Goal: Task Accomplishment & Management: Use online tool/utility

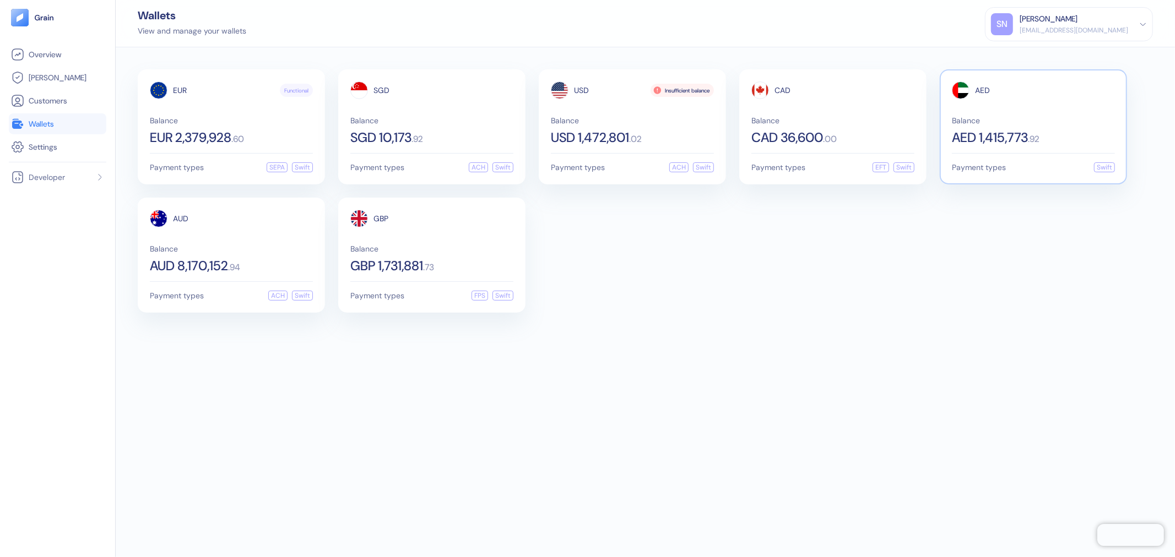
click at [1019, 117] on span "Balance" at bounding box center [1033, 121] width 163 height 8
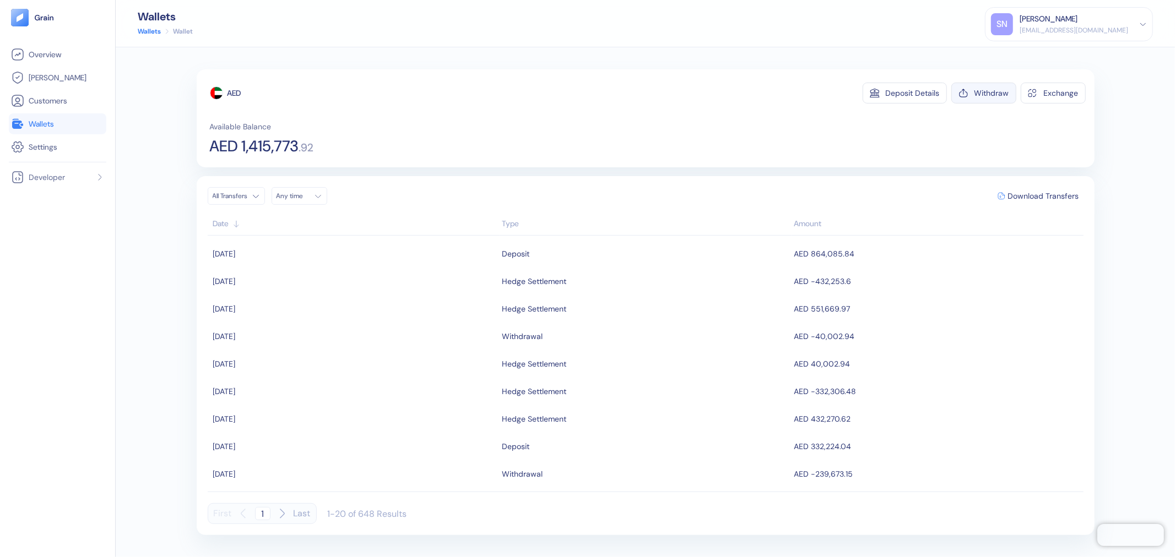
click at [1004, 96] on div "Withdraw" at bounding box center [991, 93] width 35 height 8
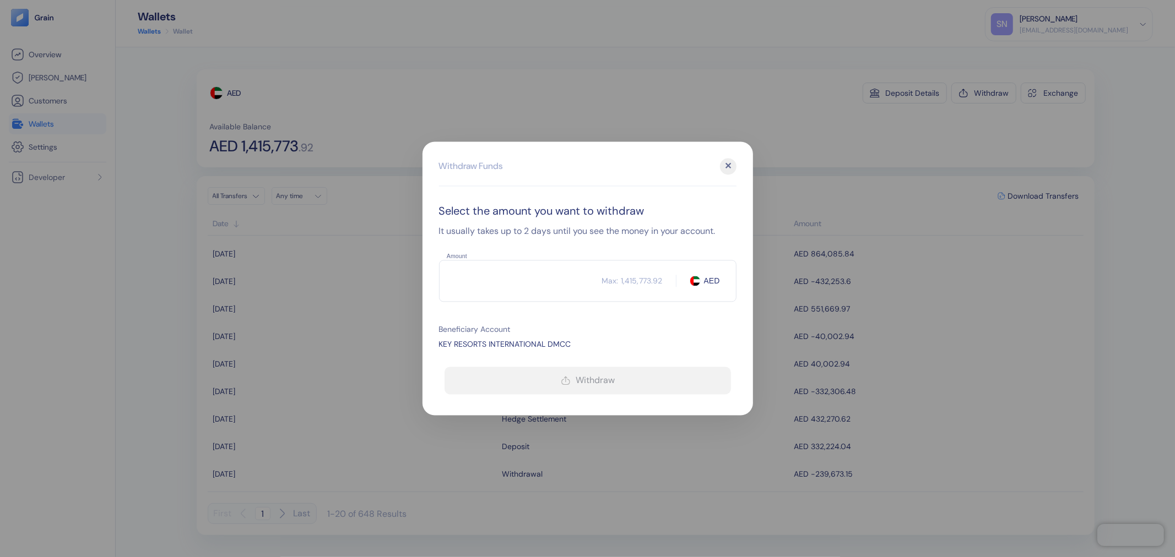
click at [545, 289] on input "Amount" at bounding box center [520, 282] width 163 height 28
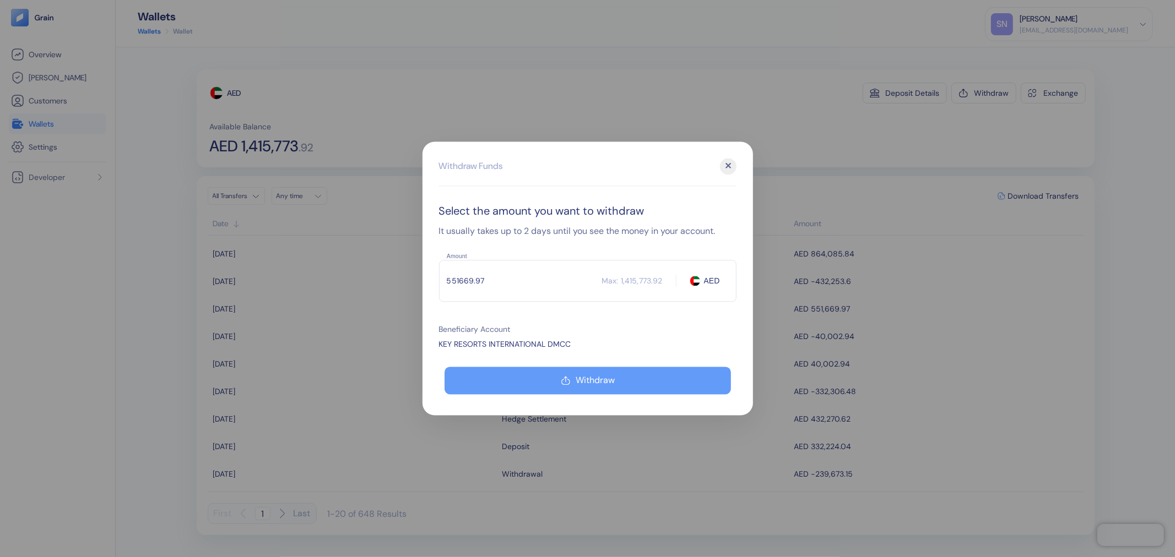
type input "551669.97"
click at [652, 376] on button "Withdraw" at bounding box center [588, 381] width 286 height 28
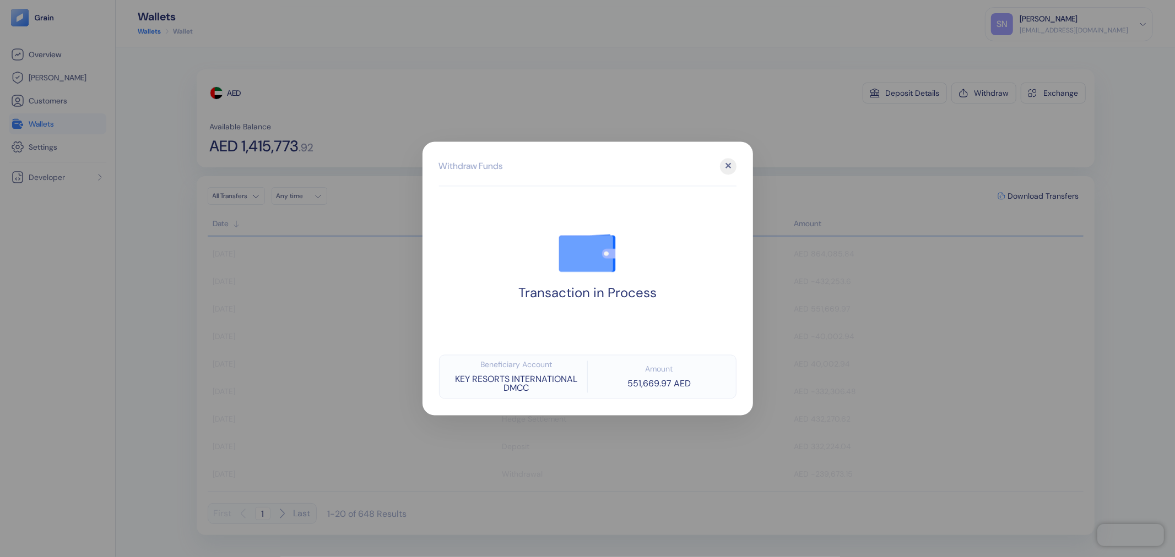
click at [892, 149] on div at bounding box center [587, 278] width 1175 height 557
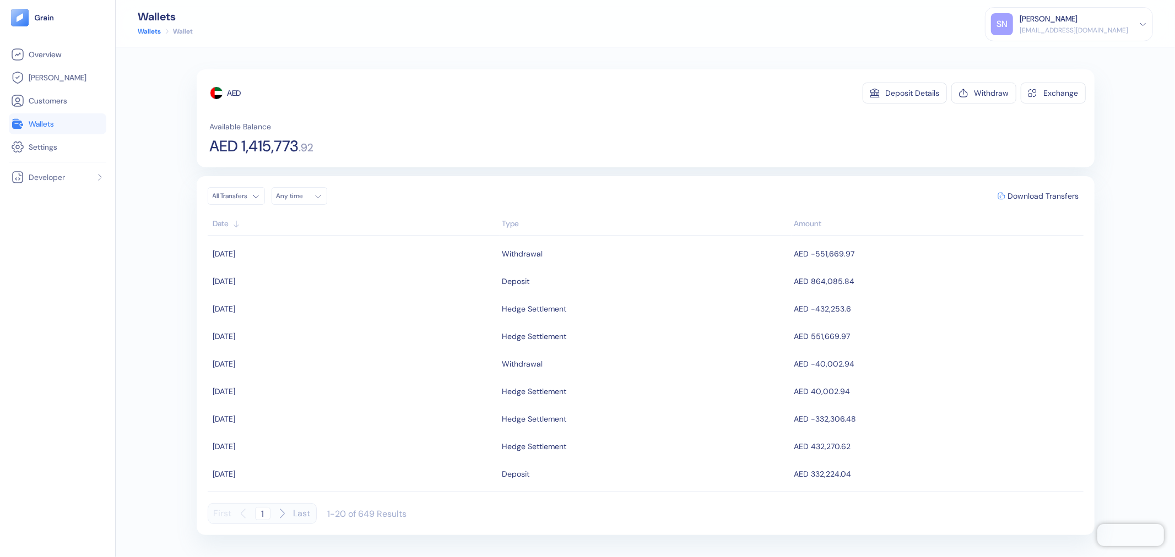
click at [93, 127] on link "Wallets" at bounding box center [57, 123] width 93 height 13
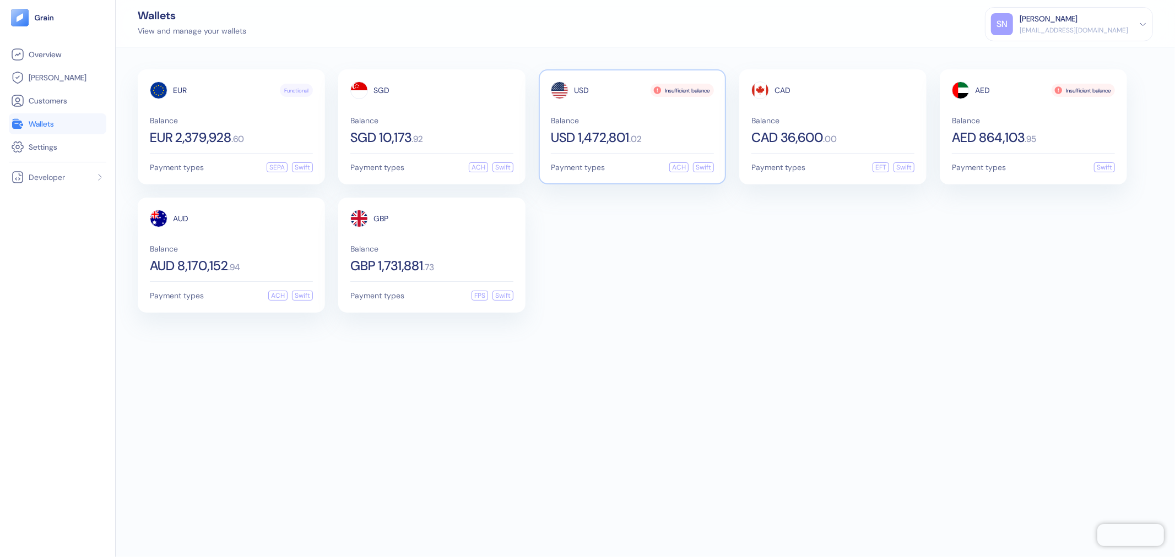
click at [643, 117] on span "Balance" at bounding box center [632, 121] width 163 height 8
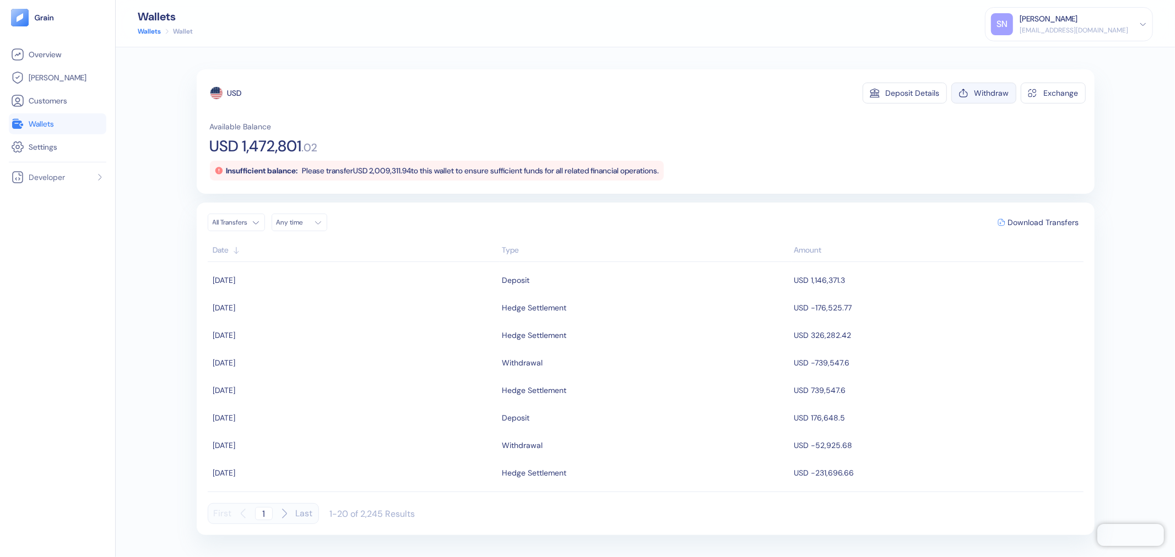
click at [989, 96] on div "Withdraw" at bounding box center [991, 93] width 35 height 8
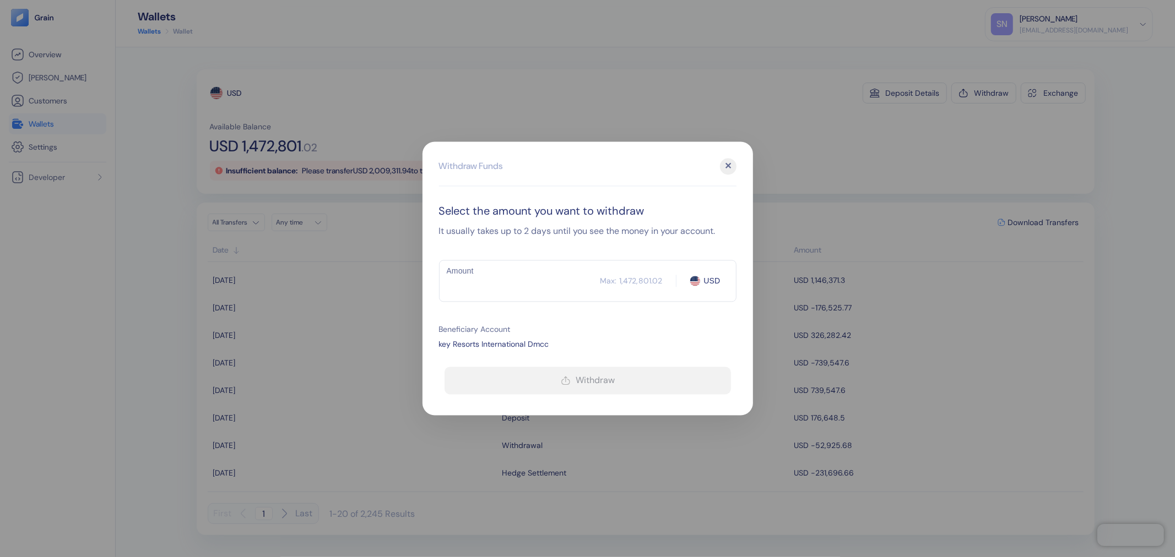
click at [521, 280] on input "Amount" at bounding box center [519, 282] width 161 height 28
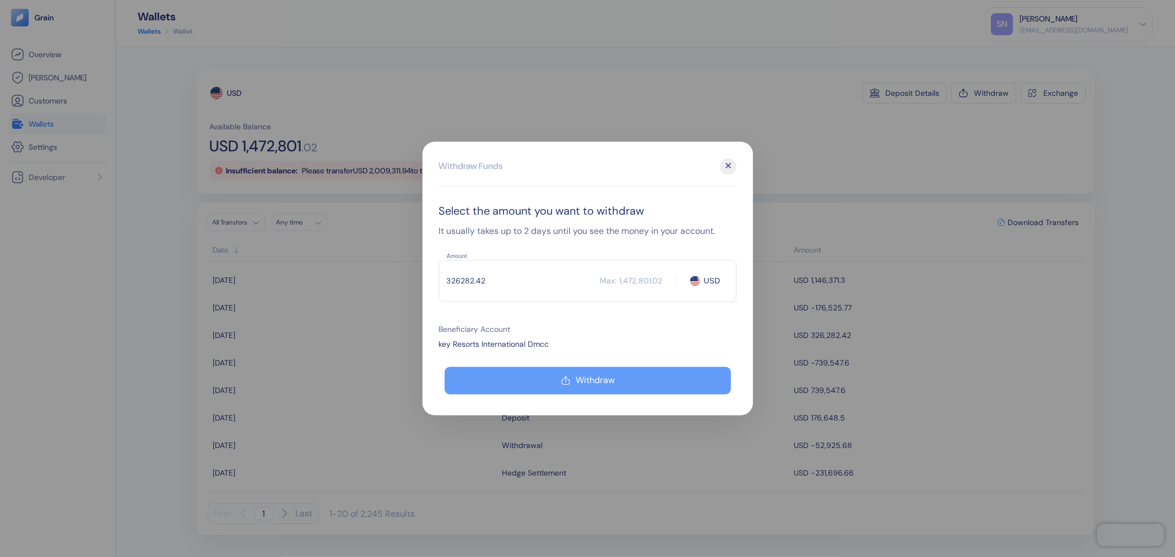
type input "326282.42"
click at [566, 380] on icon "button" at bounding box center [566, 381] width 10 height 13
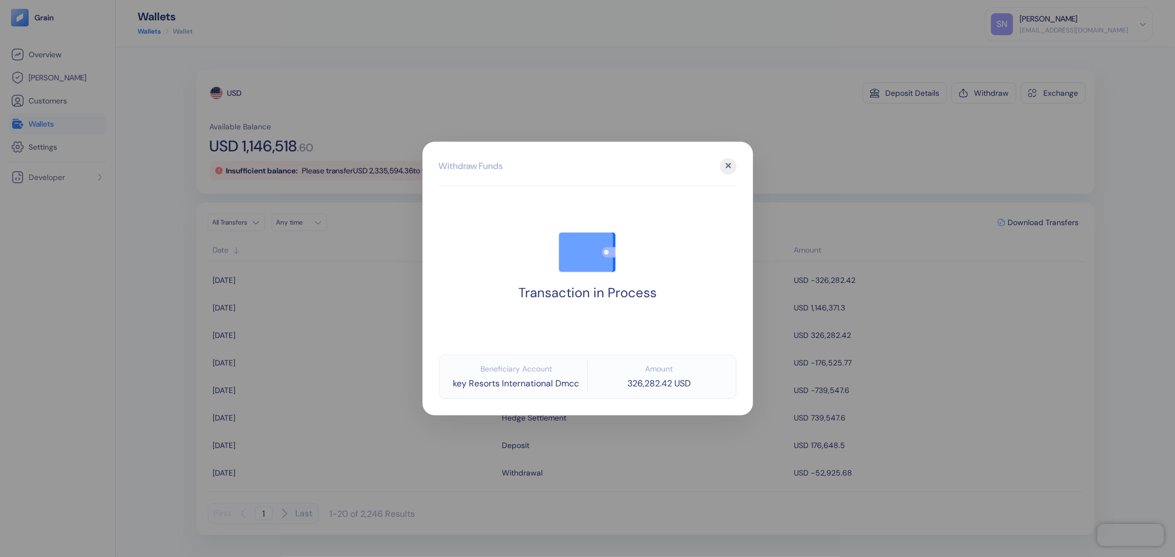
click at [802, 172] on div at bounding box center [587, 278] width 1175 height 557
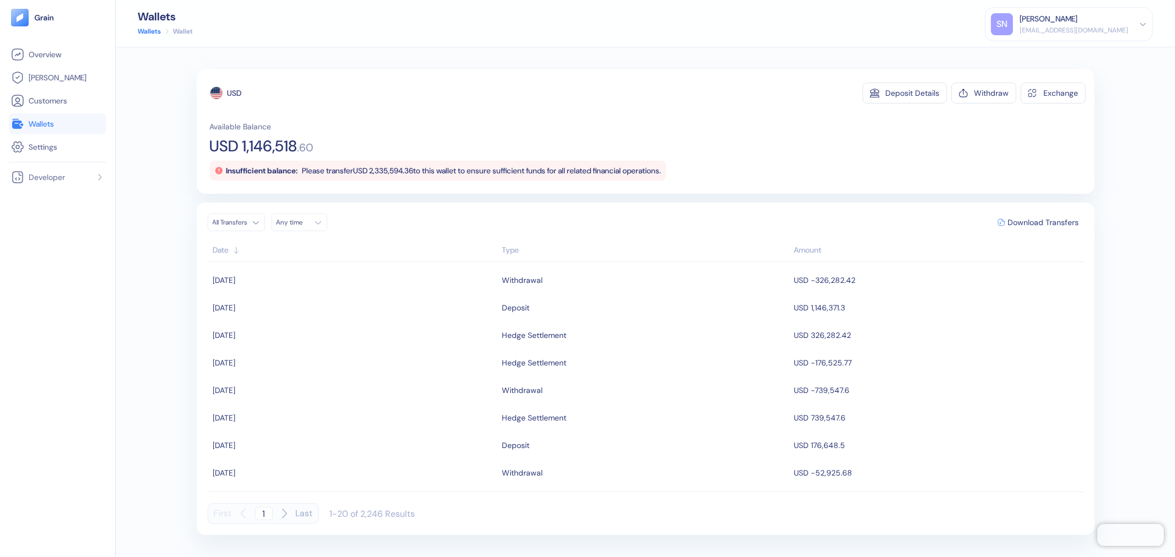
click at [48, 126] on span "Wallets" at bounding box center [41, 123] width 25 height 11
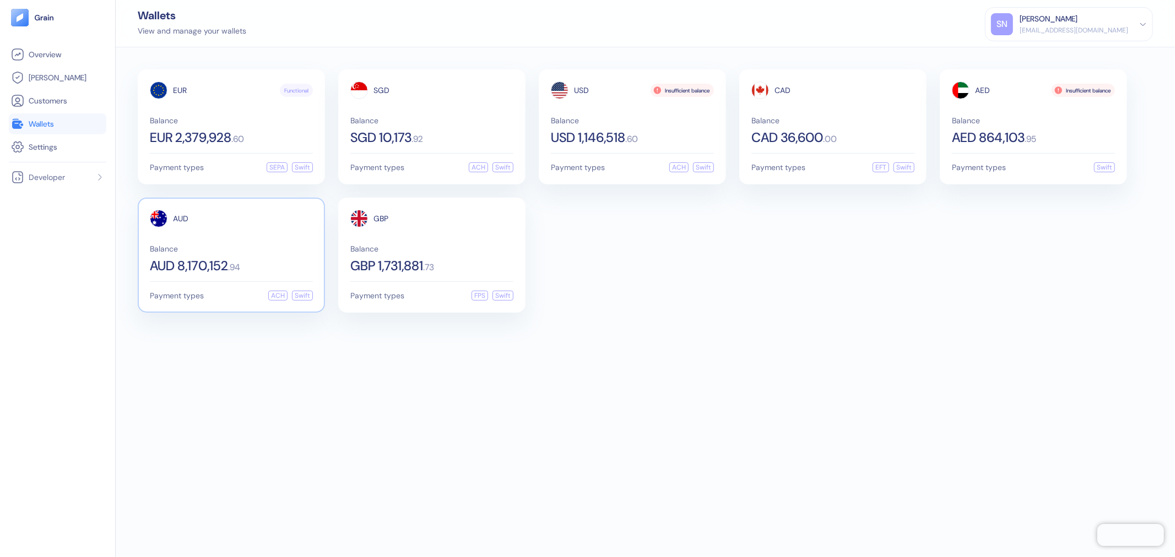
click at [193, 225] on div "AUD" at bounding box center [231, 219] width 163 height 18
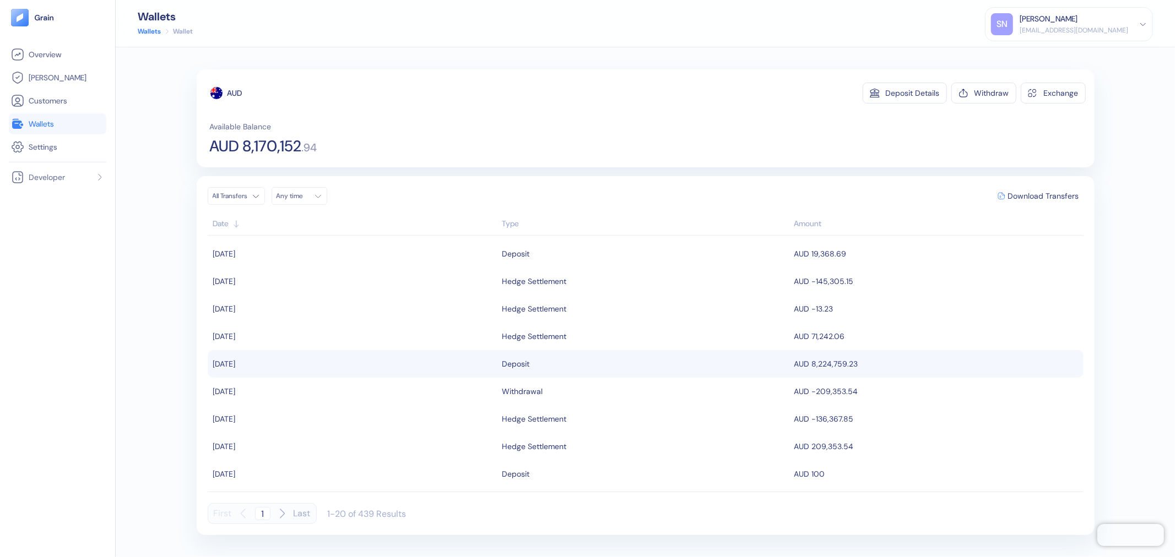
click at [508, 366] on div "Deposit" at bounding box center [516, 364] width 28 height 19
click at [844, 367] on span "AUD 8,224,759.23" at bounding box center [826, 364] width 64 height 10
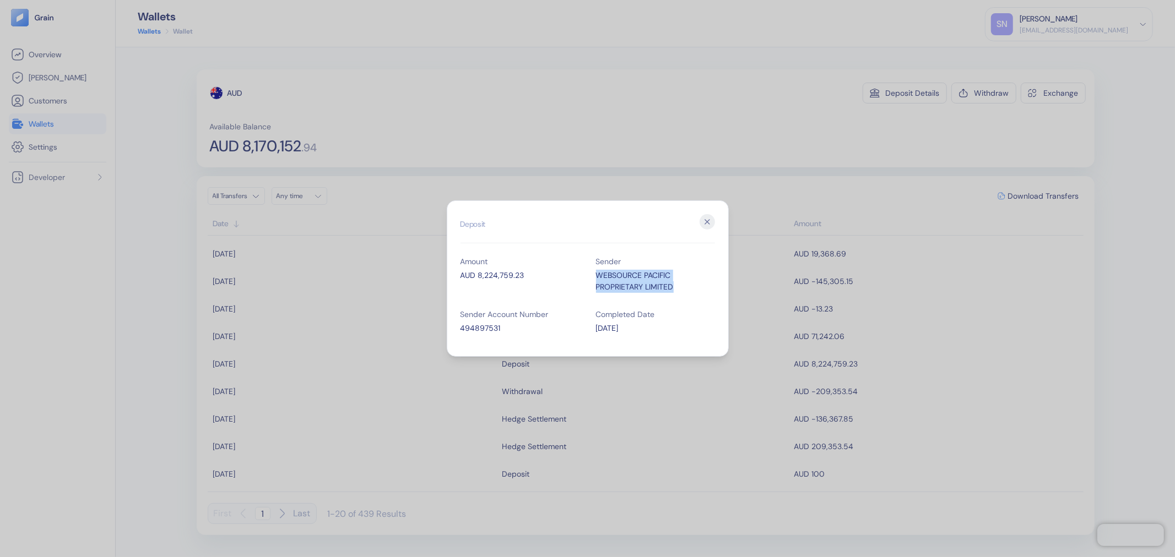
drag, startPoint x: 680, startPoint y: 285, endPoint x: 591, endPoint y: 277, distance: 89.6
click at [591, 277] on div "Amount AUD 8,224,759.23 Sender WEBSOURCE PACIFIC PROPRIETARY LIMITED Sender Acc…" at bounding box center [587, 296] width 254 height 94
copy div "WEBSOURCE PACIFIC PROPRIETARY LIMITED"
